Goal: Obtain resource: Download file/media

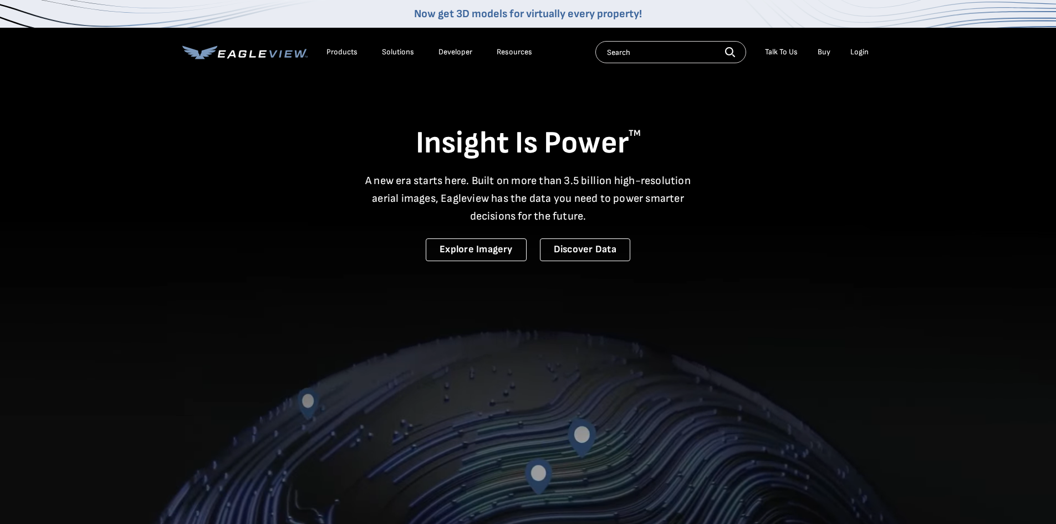
click at [859, 50] on div "Login" at bounding box center [860, 52] width 18 height 10
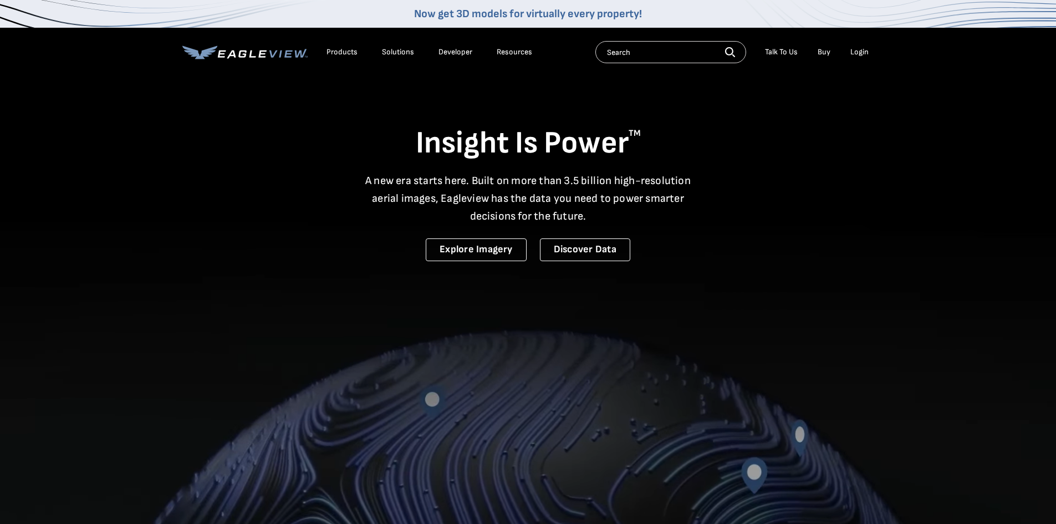
click at [859, 50] on div "Login" at bounding box center [860, 52] width 18 height 10
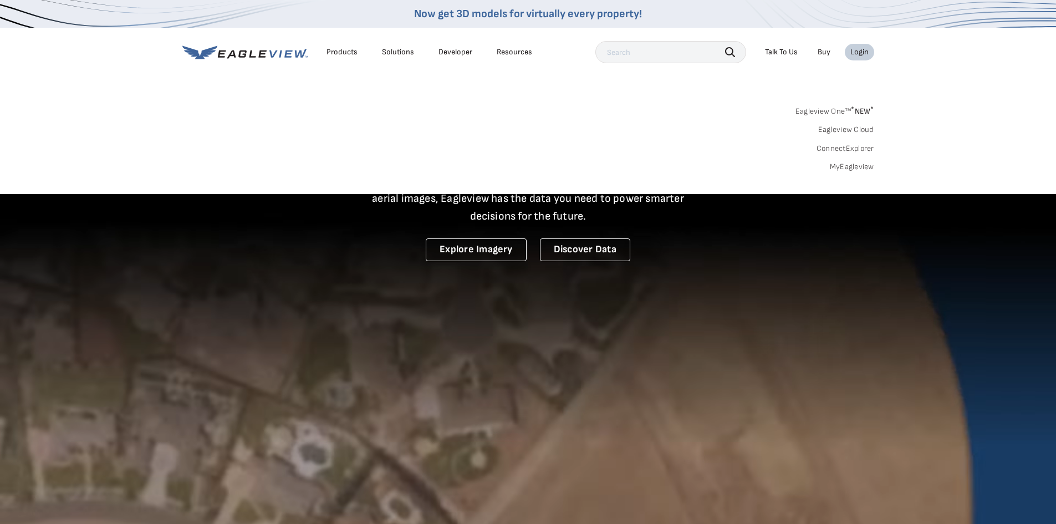
click at [866, 52] on div "Login" at bounding box center [860, 52] width 18 height 10
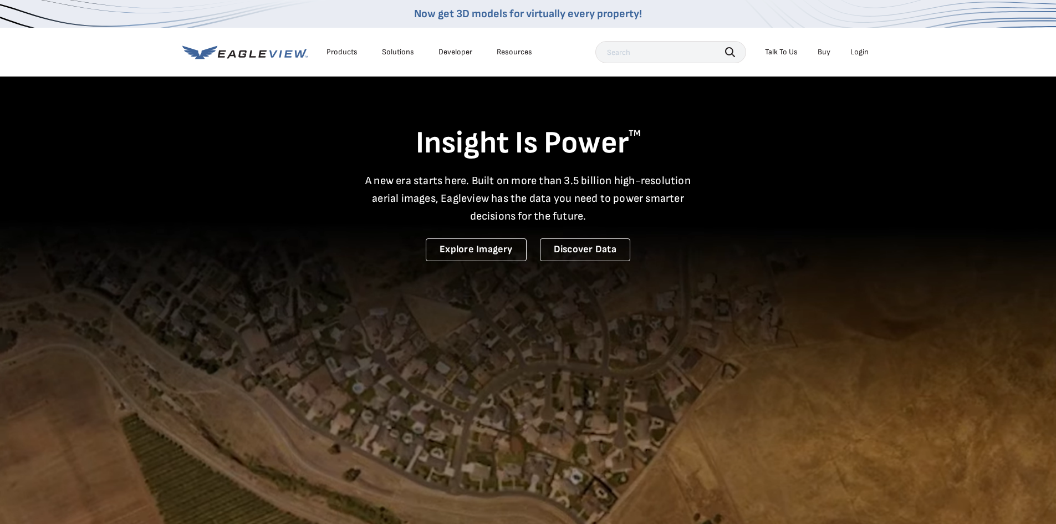
click at [866, 52] on div "Login" at bounding box center [860, 52] width 18 height 10
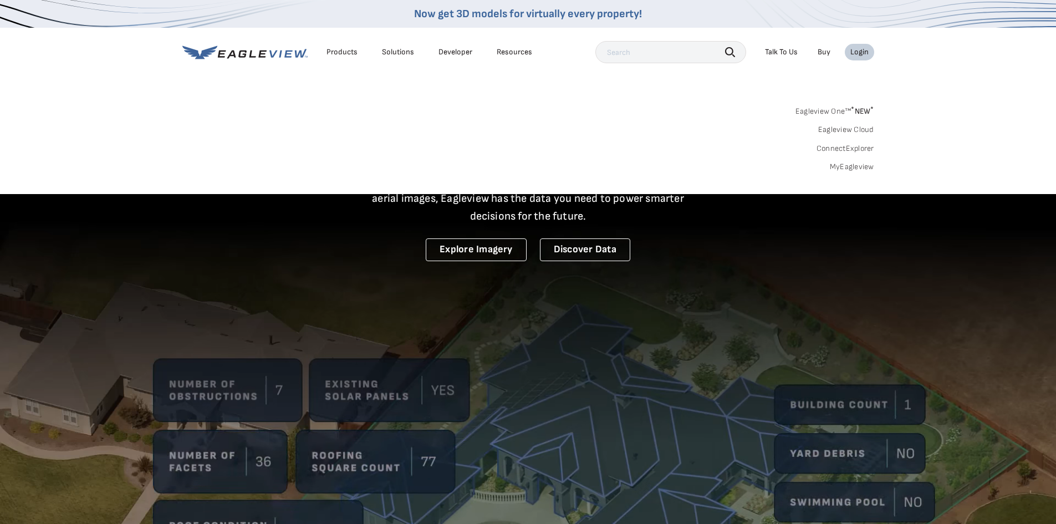
click at [854, 111] on sup "*" at bounding box center [852, 109] width 3 height 9
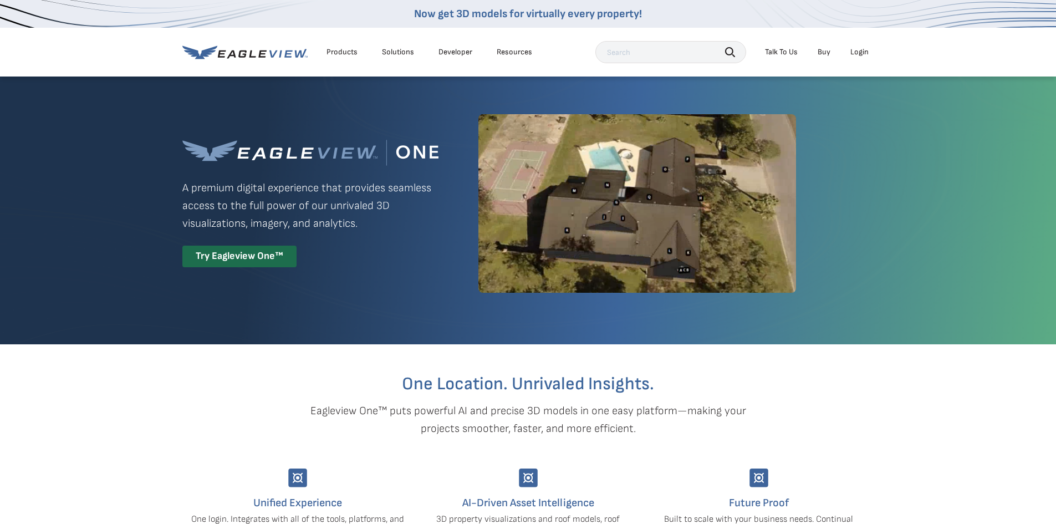
click at [852, 52] on div "Login" at bounding box center [860, 52] width 18 height 10
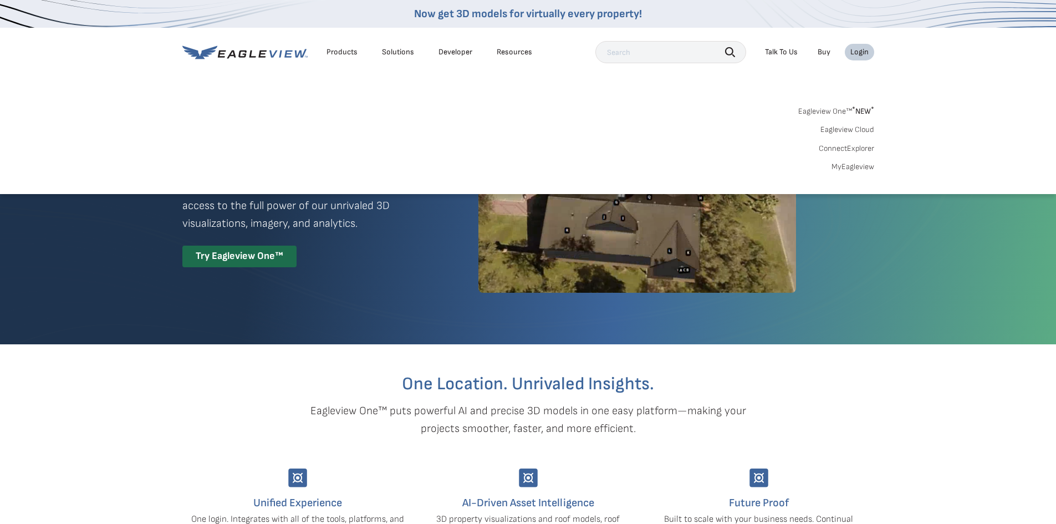
click at [851, 165] on link "MyEagleview" at bounding box center [853, 167] width 43 height 10
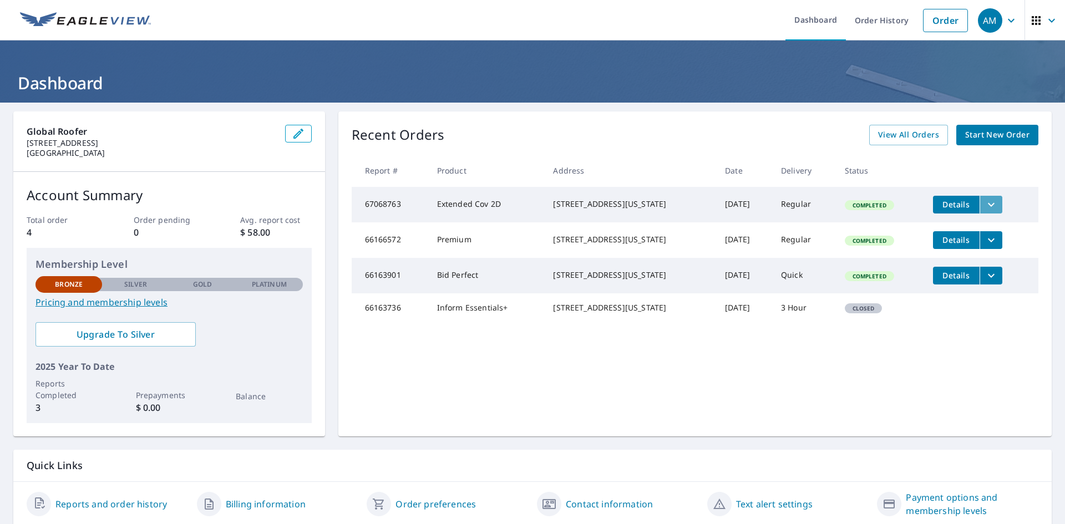
click at [984, 205] on icon "filesDropdownBtn-67068763" at bounding box center [990, 204] width 13 height 13
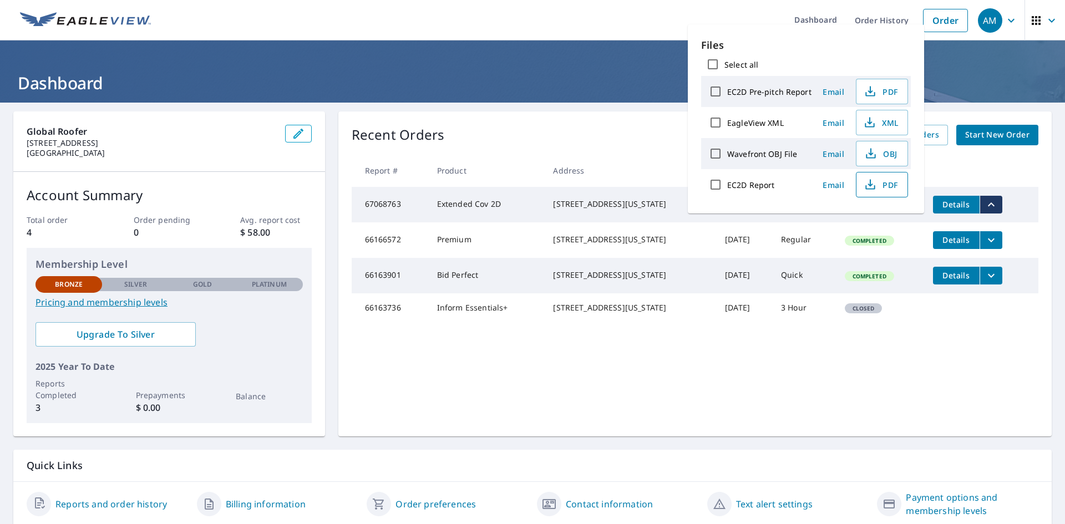
click at [888, 182] on span "PDF" at bounding box center [880, 184] width 35 height 13
click at [879, 97] on span "PDF" at bounding box center [880, 91] width 35 height 13
click at [548, 160] on th "Address" at bounding box center [630, 170] width 172 height 33
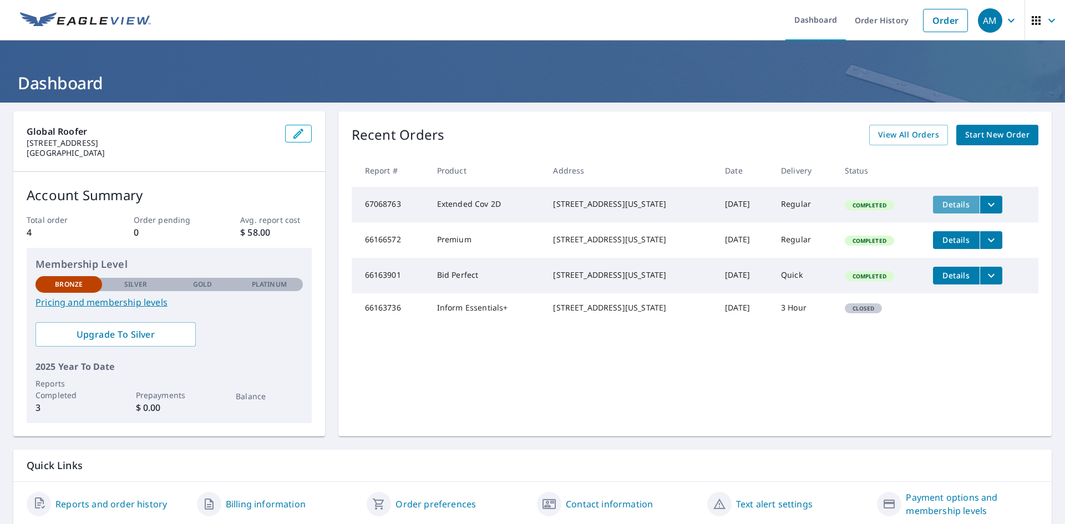
click at [954, 205] on span "Details" at bounding box center [955, 204] width 33 height 11
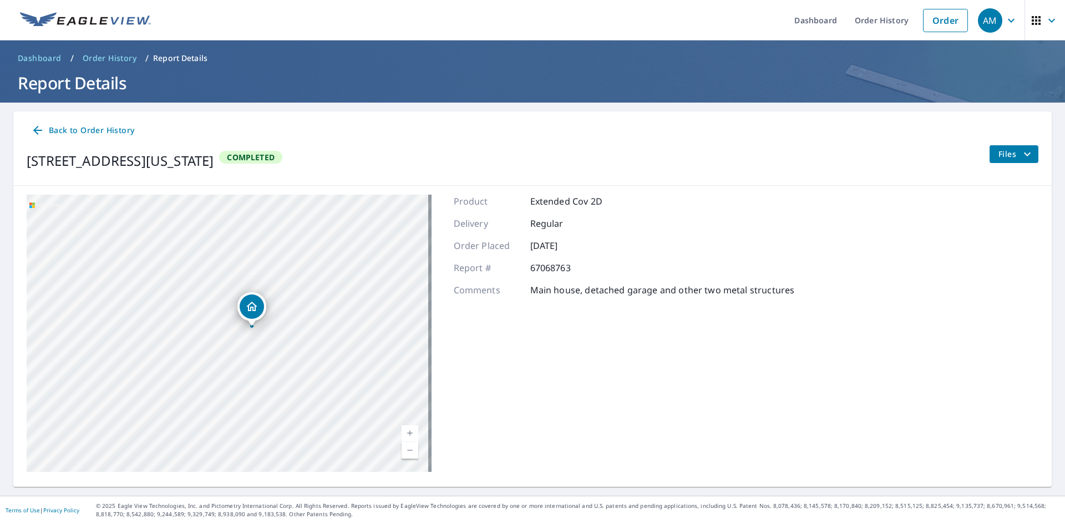
drag, startPoint x: 329, startPoint y: 343, endPoint x: 296, endPoint y: 302, distance: 53.2
click at [296, 302] on div "[STREET_ADDRESS][US_STATE]" at bounding box center [229, 333] width 405 height 277
drag, startPoint x: 261, startPoint y: 336, endPoint x: 320, endPoint y: 277, distance: 83.1
click at [318, 279] on div "[STREET_ADDRESS][US_STATE]" at bounding box center [229, 333] width 405 height 277
drag, startPoint x: 319, startPoint y: 332, endPoint x: 276, endPoint y: 440, distance: 115.7
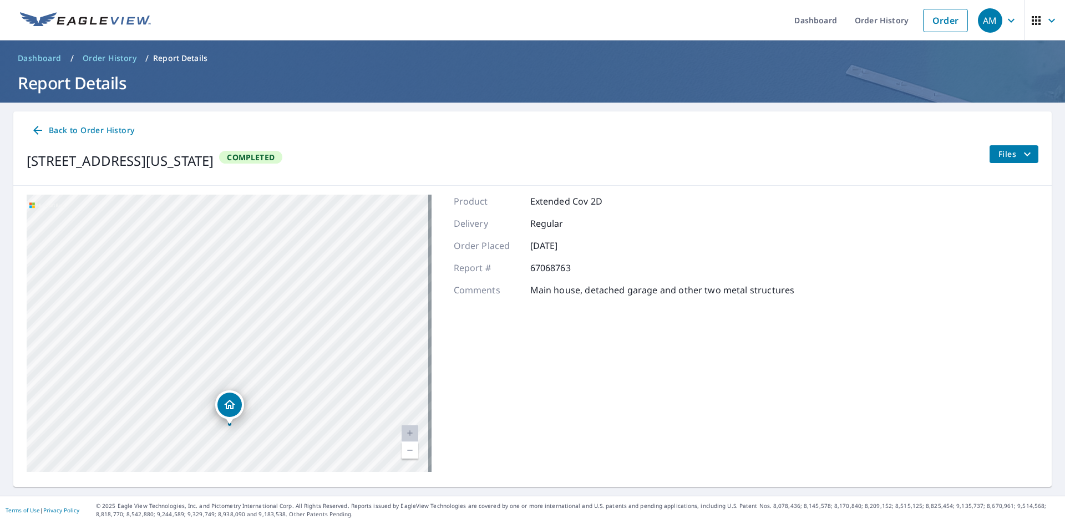
click at [276, 440] on div "[STREET_ADDRESS][US_STATE]" at bounding box center [229, 333] width 405 height 277
drag, startPoint x: 328, startPoint y: 337, endPoint x: 370, endPoint y: 202, distance: 141.7
click at [370, 202] on div "[STREET_ADDRESS][US_STATE]" at bounding box center [229, 333] width 405 height 277
drag, startPoint x: 254, startPoint y: 332, endPoint x: 202, endPoint y: 469, distance: 146.5
click at [202, 469] on div "[STREET_ADDRESS][US_STATE]" at bounding box center [229, 333] width 405 height 277
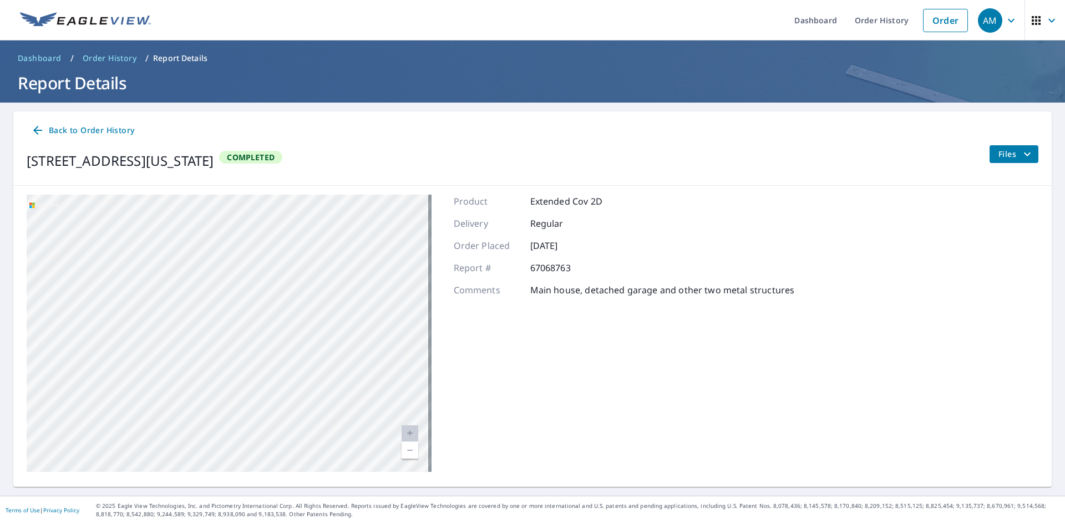
drag, startPoint x: 369, startPoint y: 229, endPoint x: 263, endPoint y: 440, distance: 236.1
click at [263, 440] on div "[STREET_ADDRESS][US_STATE]" at bounding box center [229, 333] width 405 height 277
drag, startPoint x: 269, startPoint y: 279, endPoint x: 223, endPoint y: 365, distance: 97.8
click at [223, 365] on div "[STREET_ADDRESS][US_STATE]" at bounding box center [229, 333] width 405 height 277
